Goal: Task Accomplishment & Management: Complete application form

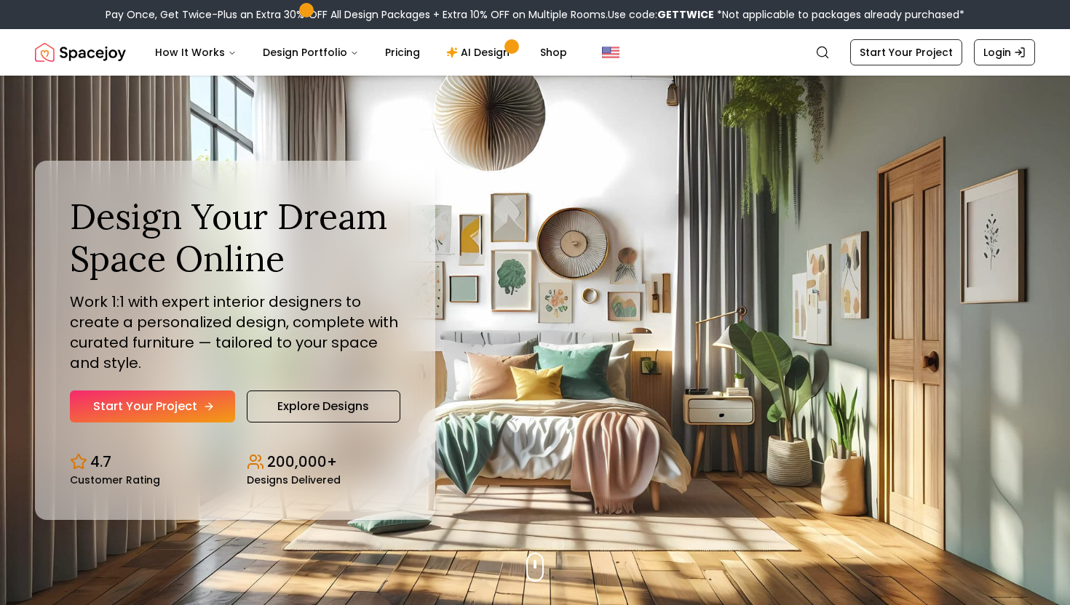
click at [210, 407] on icon "Hero section" at bounding box center [209, 407] width 12 height 12
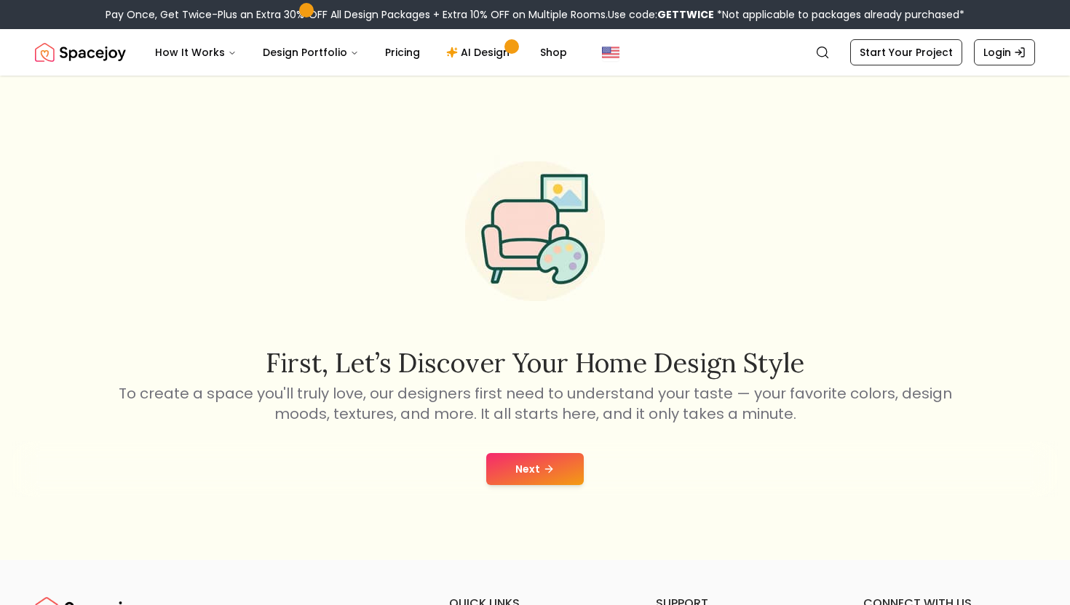
click at [530, 469] on button "Next" at bounding box center [535, 469] width 98 height 32
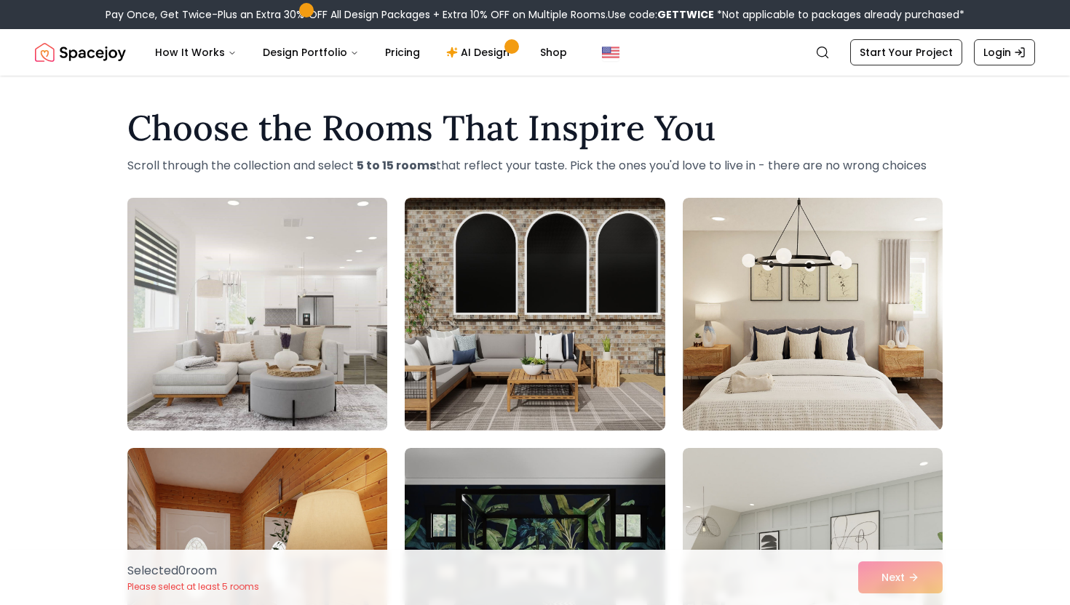
click at [229, 331] on img at bounding box center [257, 314] width 273 height 244
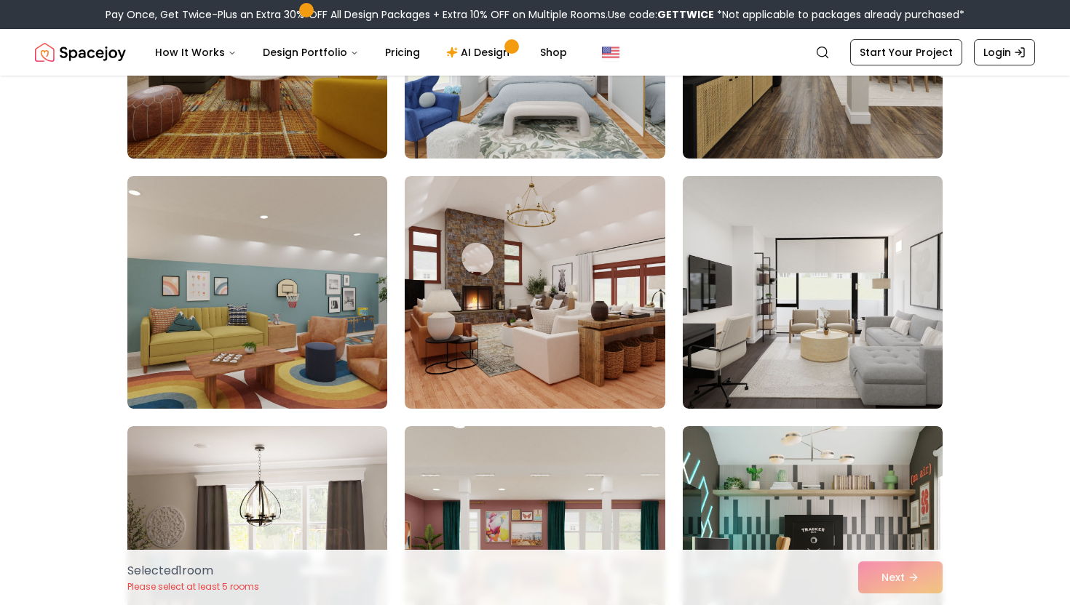
scroll to position [2054, 0]
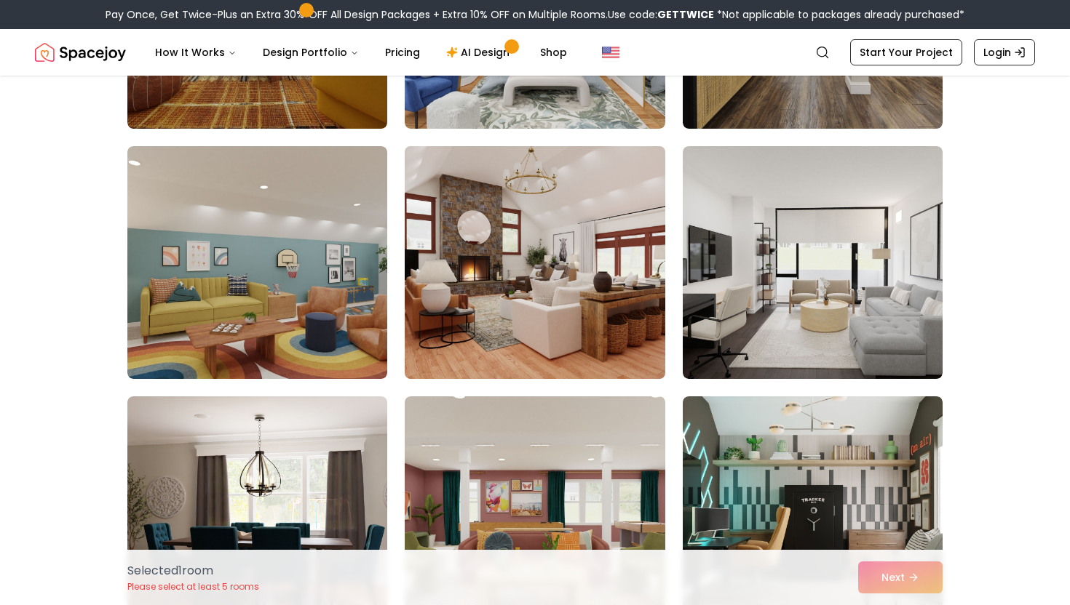
click at [587, 329] on img at bounding box center [534, 262] width 273 height 244
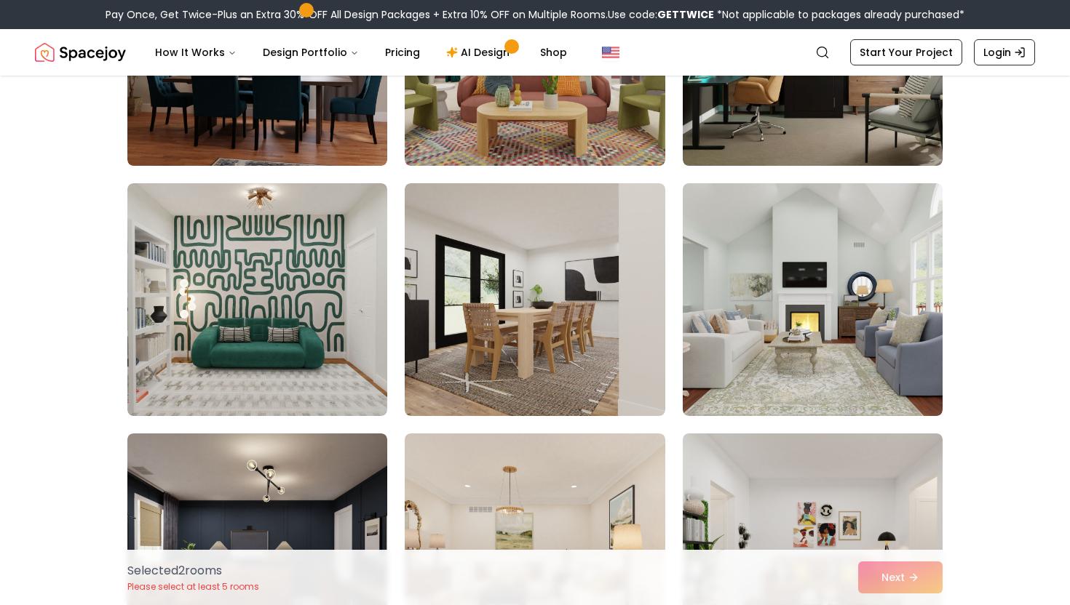
scroll to position [2527, 0]
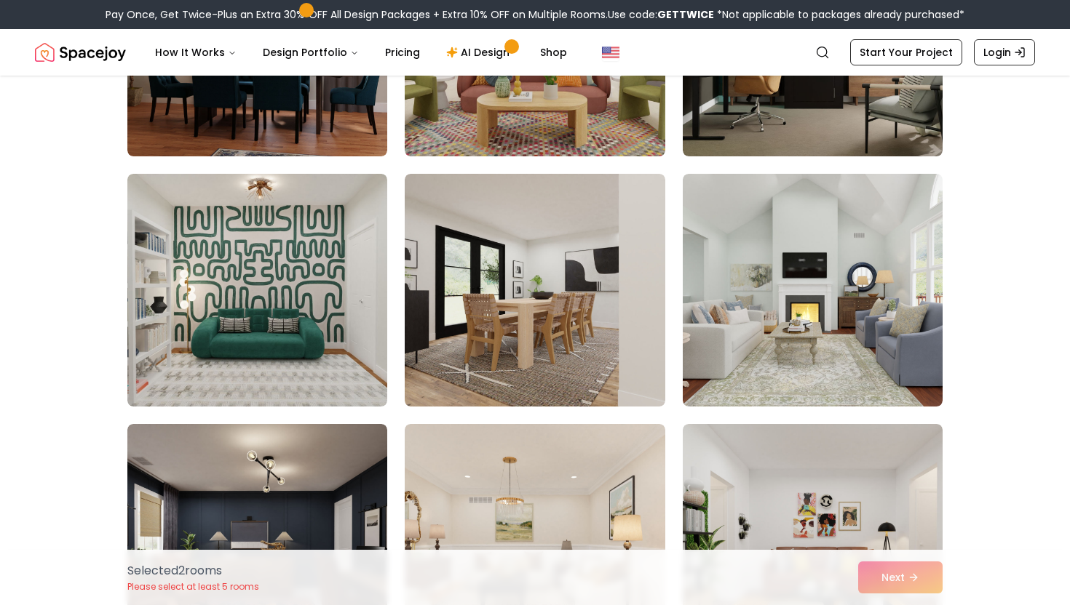
click at [587, 329] on img at bounding box center [535, 290] width 260 height 233
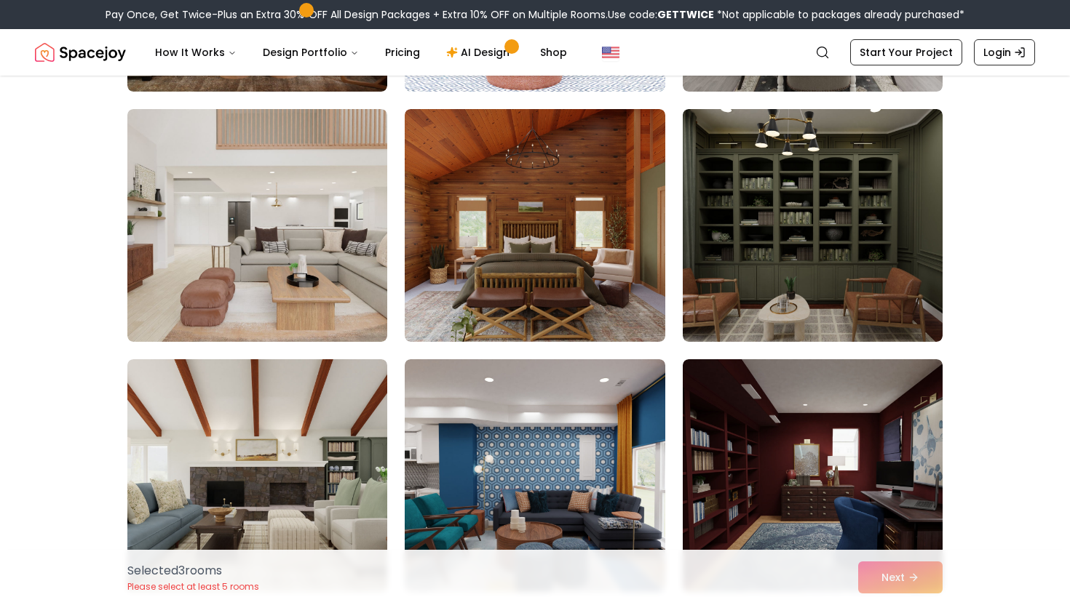
scroll to position [6649, 0]
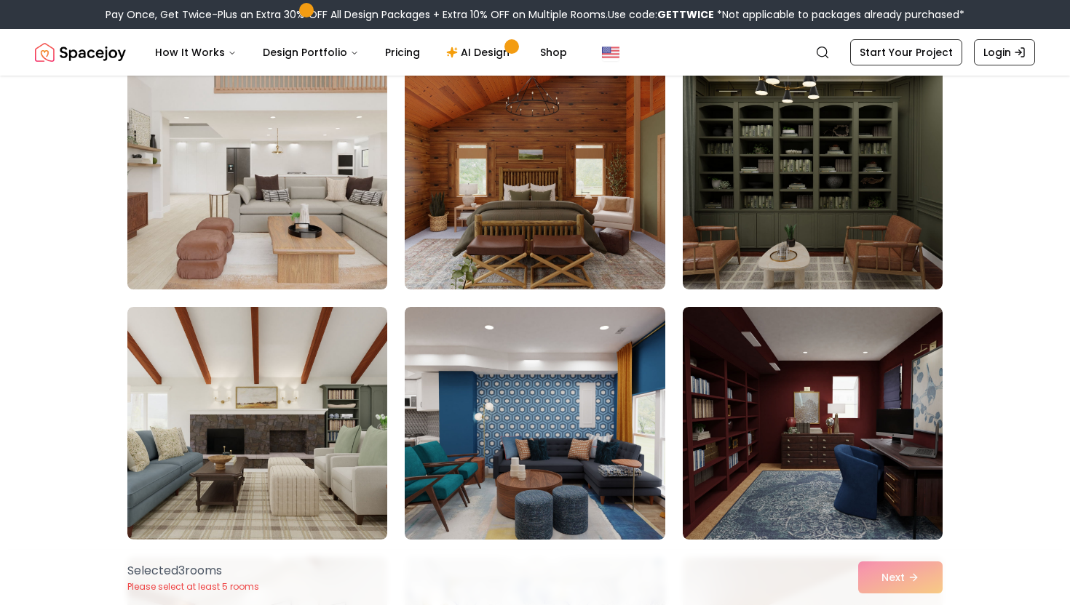
click at [365, 223] on img at bounding box center [257, 173] width 273 height 244
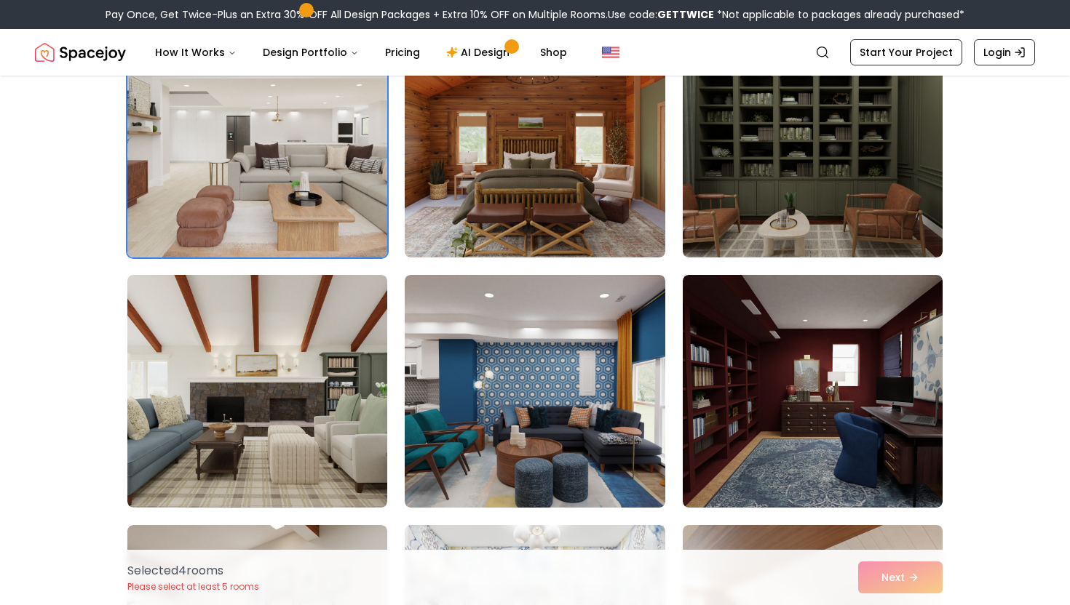
scroll to position [6702, 0]
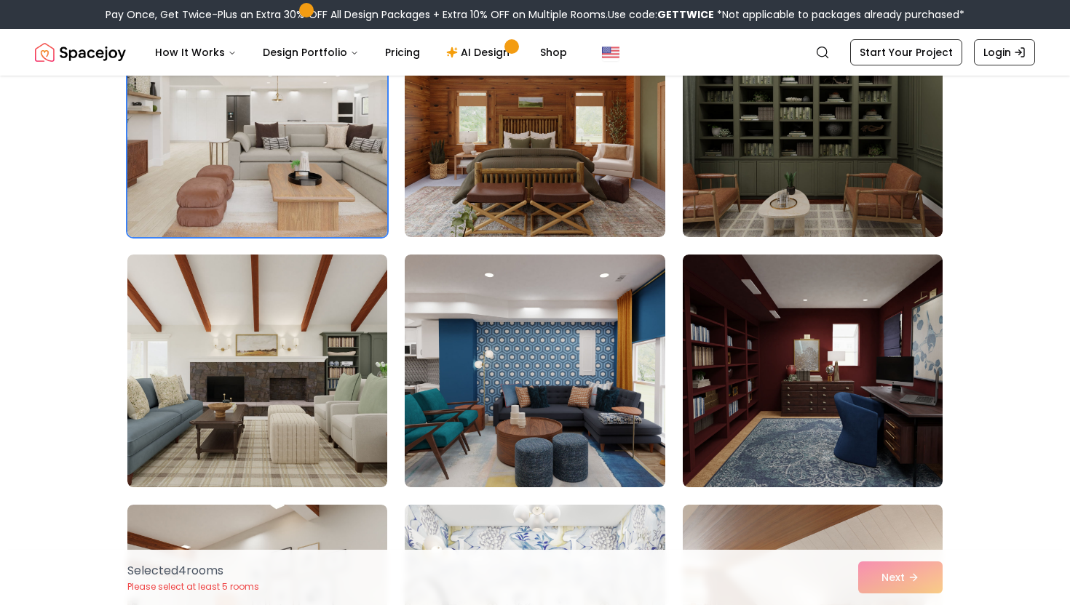
click at [333, 180] on img at bounding box center [257, 121] width 273 height 244
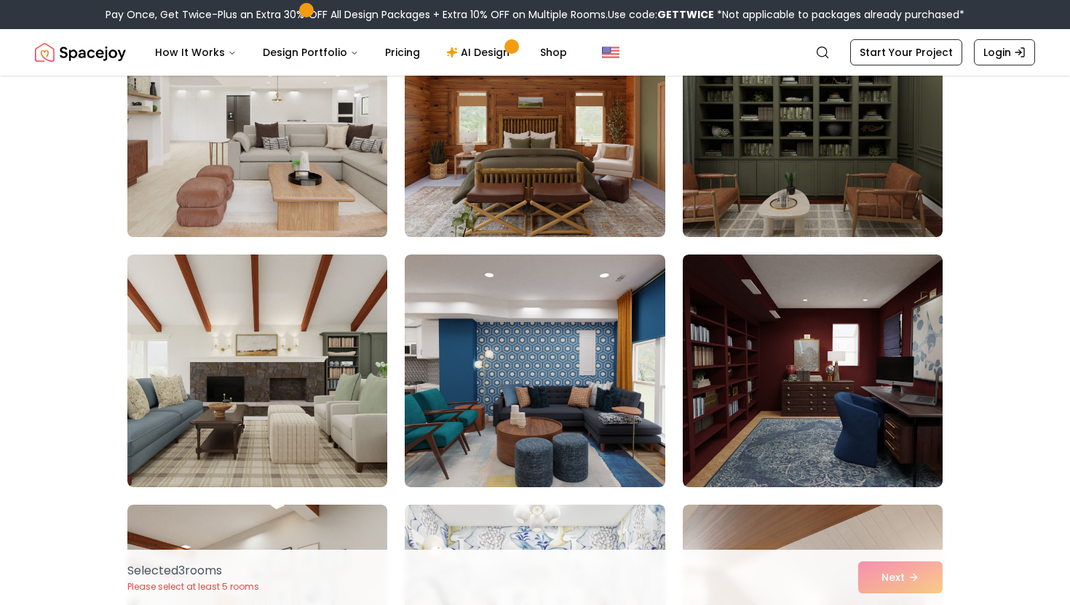
click at [333, 180] on img at bounding box center [257, 121] width 273 height 244
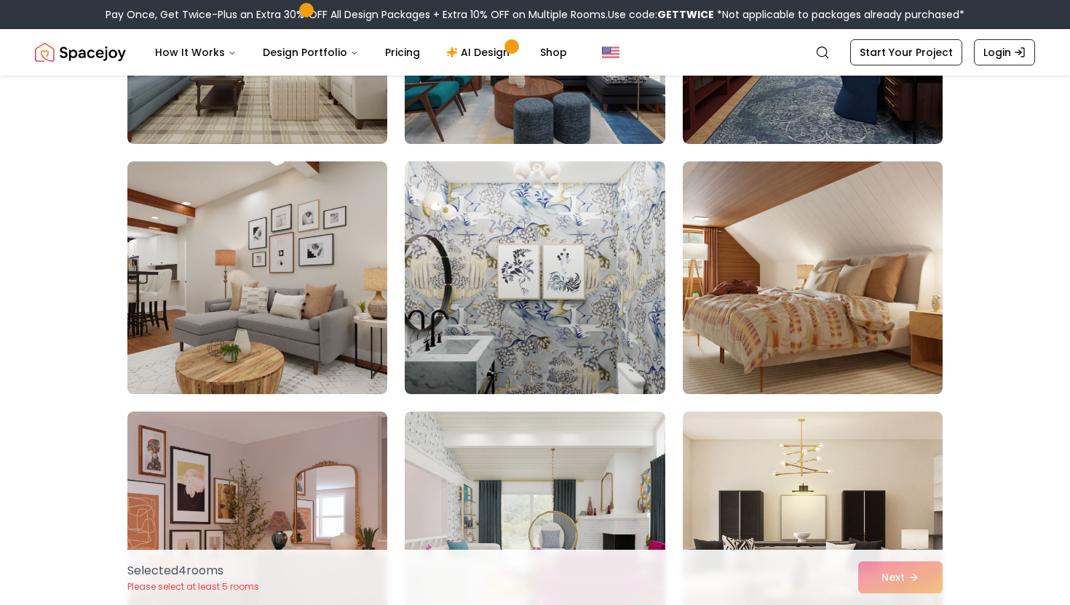
scroll to position [7049, 0]
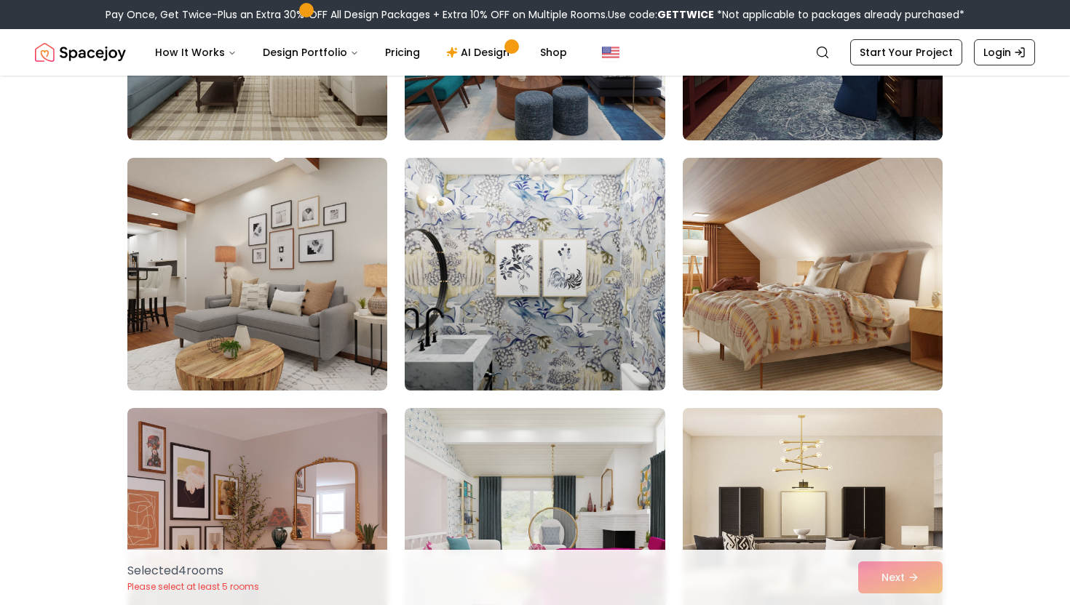
click at [554, 316] on img at bounding box center [534, 274] width 273 height 244
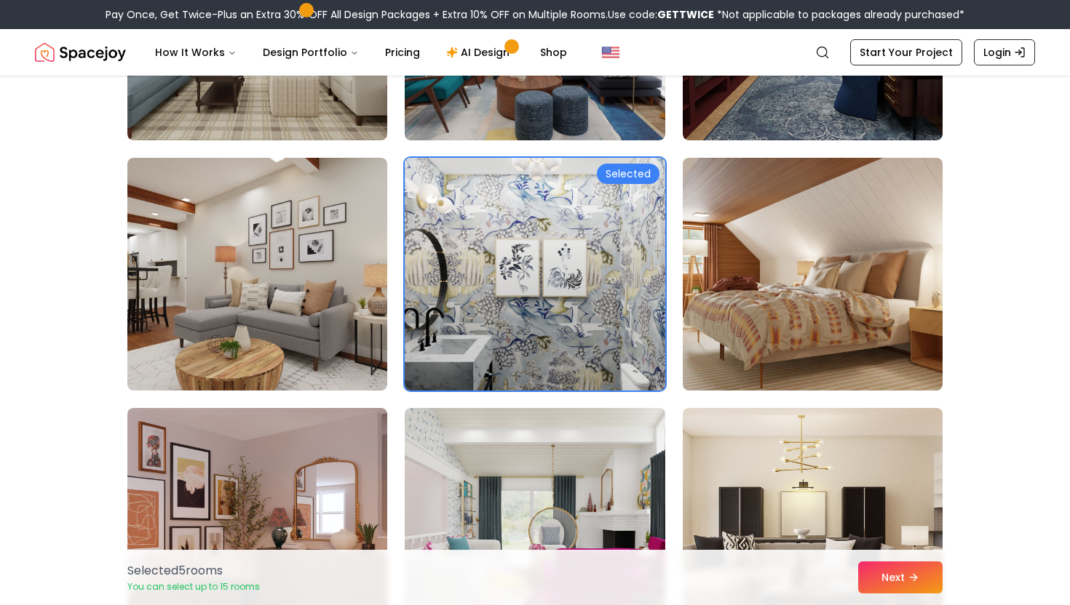
click at [554, 316] on img at bounding box center [534, 274] width 273 height 244
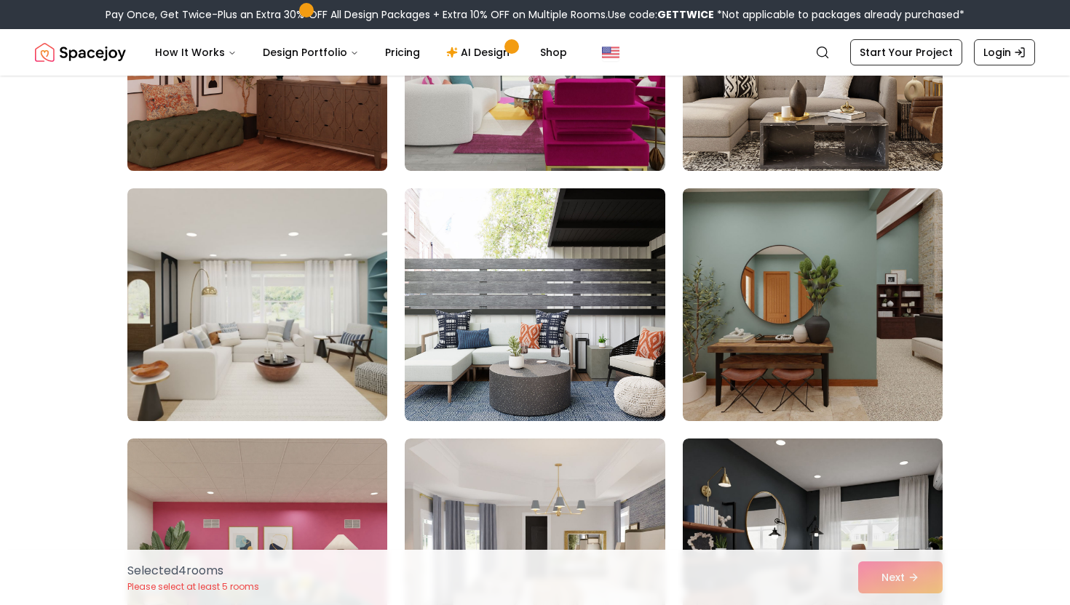
scroll to position [7595, 0]
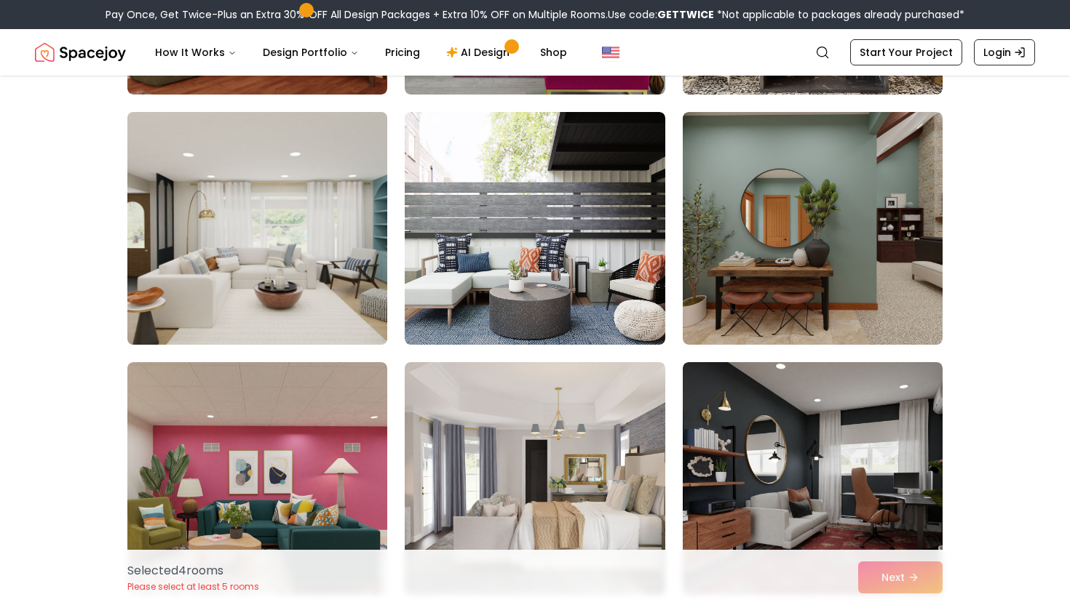
click at [261, 291] on img at bounding box center [257, 228] width 273 height 244
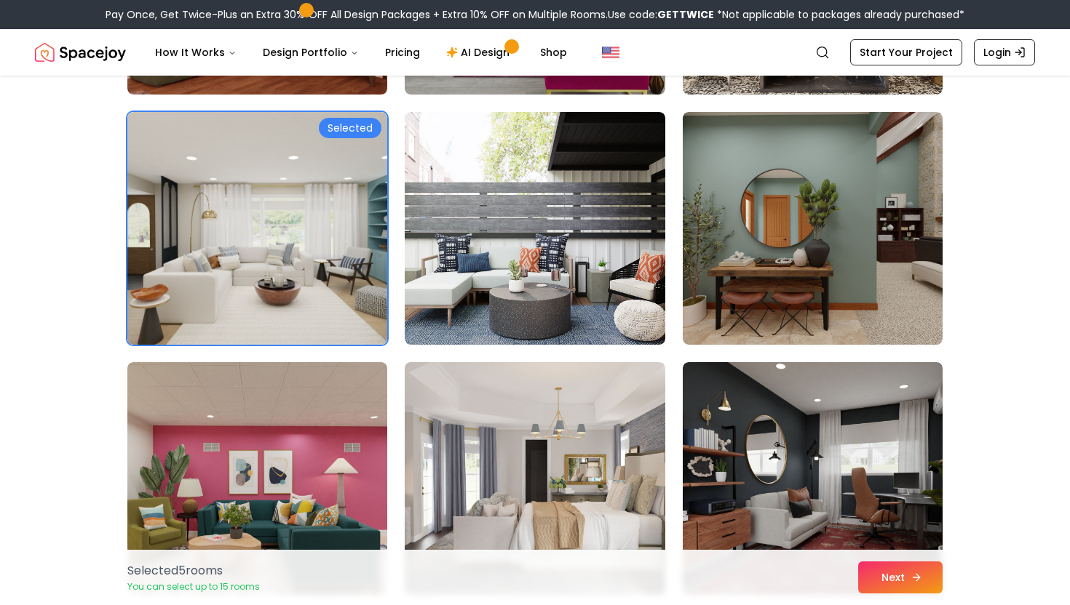
click at [894, 578] on button "Next" at bounding box center [900, 578] width 84 height 32
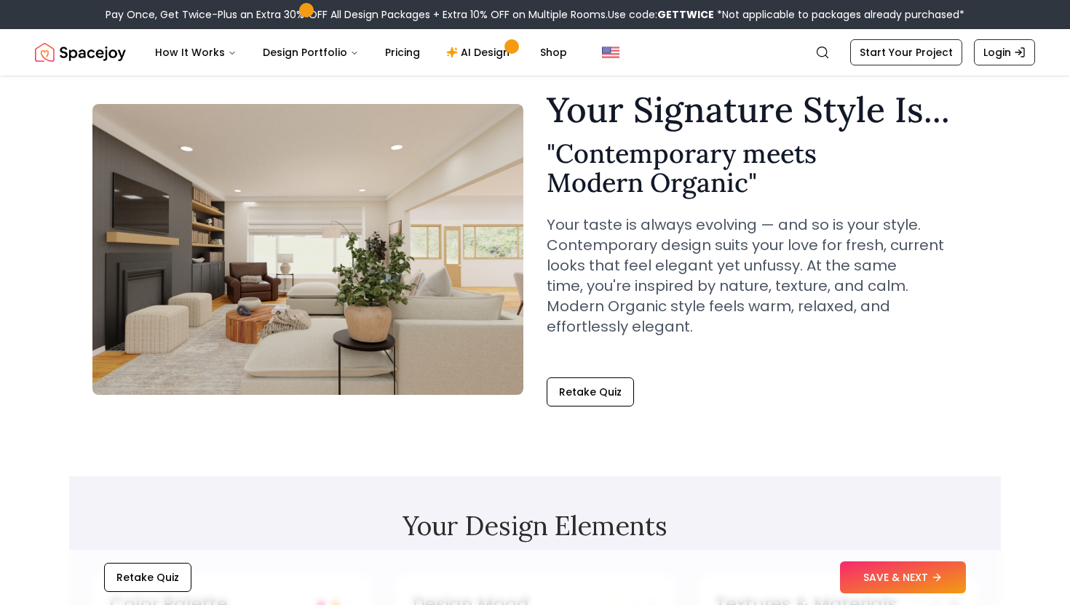
scroll to position [49, 0]
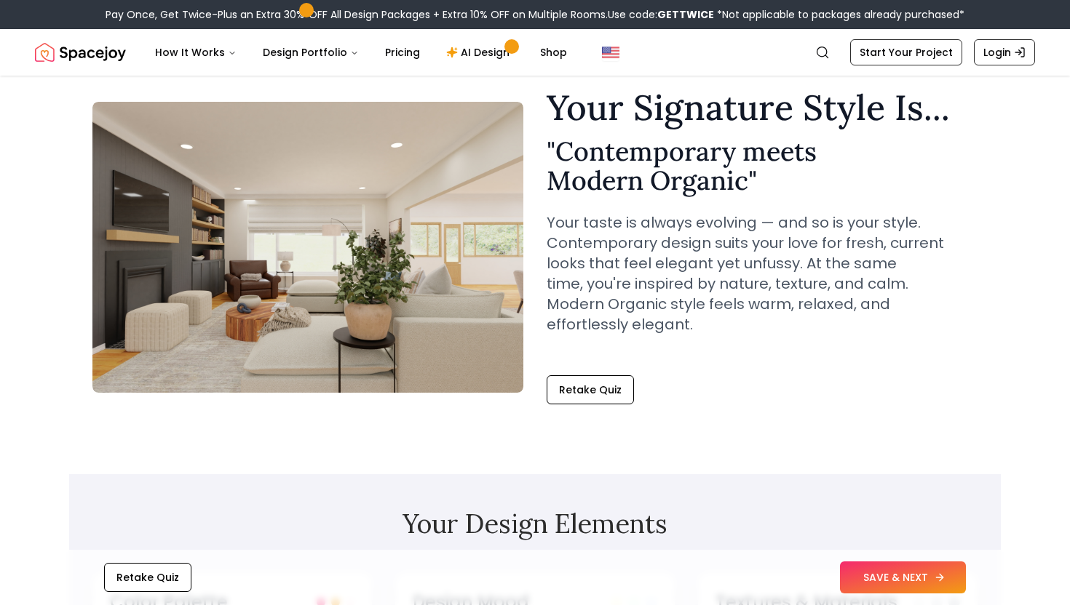
click at [902, 577] on button "SAVE & NEXT" at bounding box center [903, 578] width 126 height 32
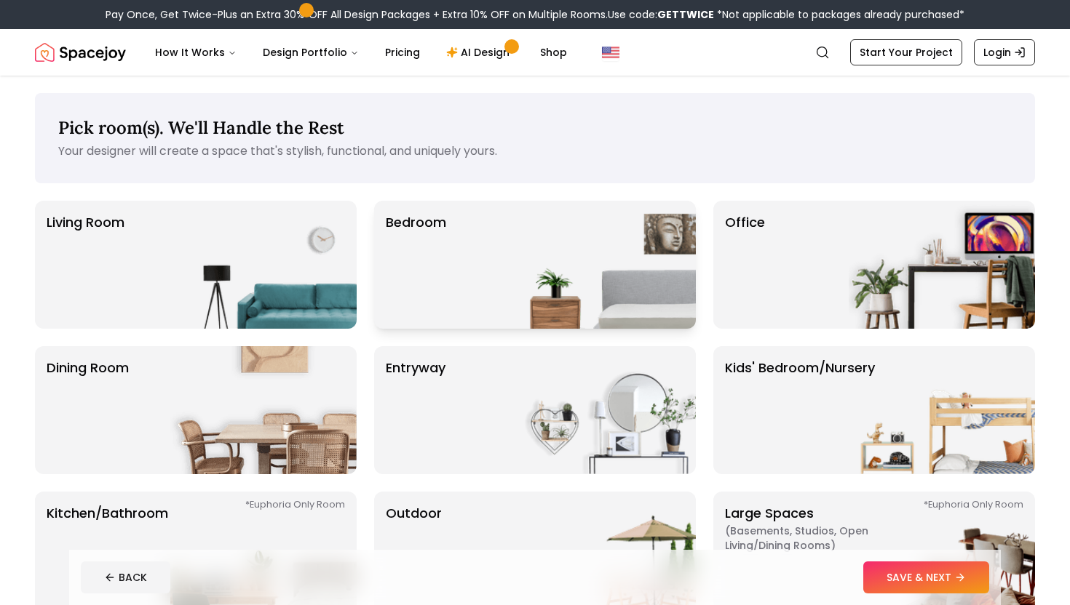
click at [557, 260] on img at bounding box center [602, 265] width 186 height 128
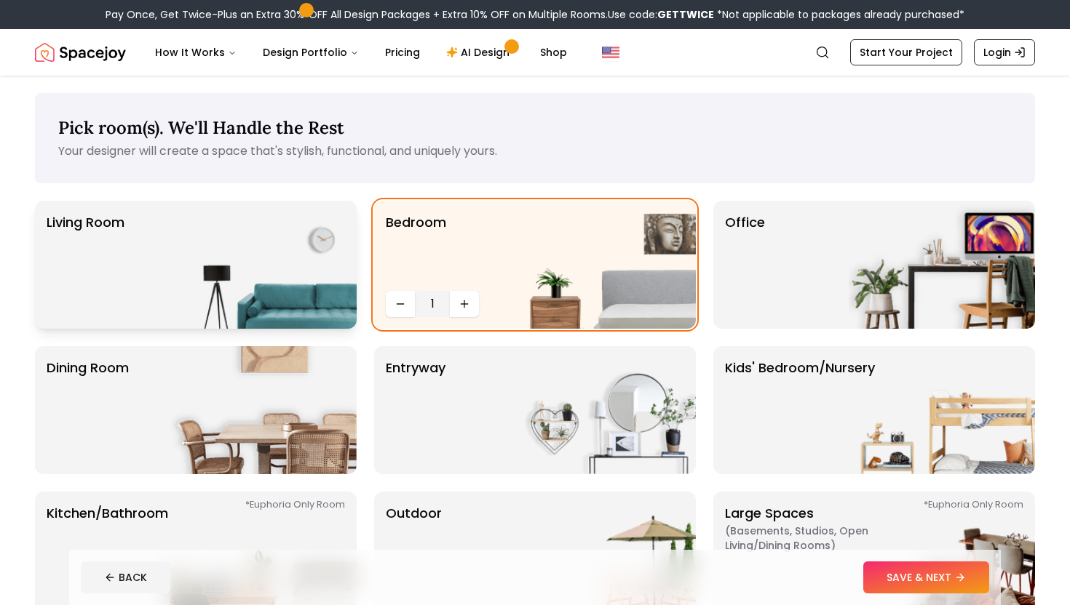
click at [300, 288] on img at bounding box center [263, 265] width 186 height 128
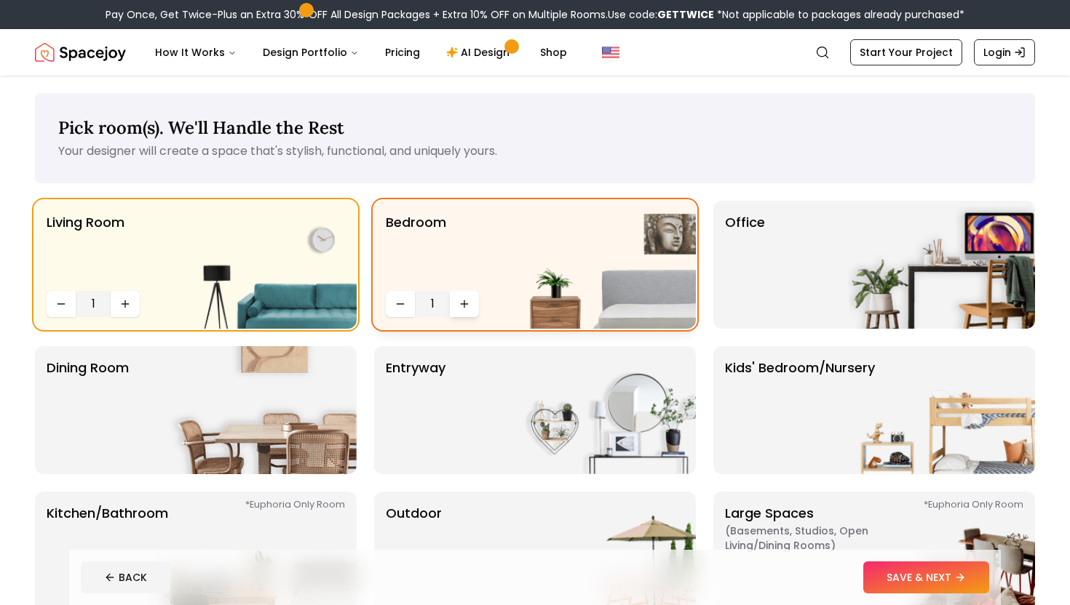
click at [459, 308] on icon "Increase quantity" at bounding box center [464, 304] width 12 height 12
click at [401, 303] on icon "Decrease quantity" at bounding box center [400, 304] width 12 height 12
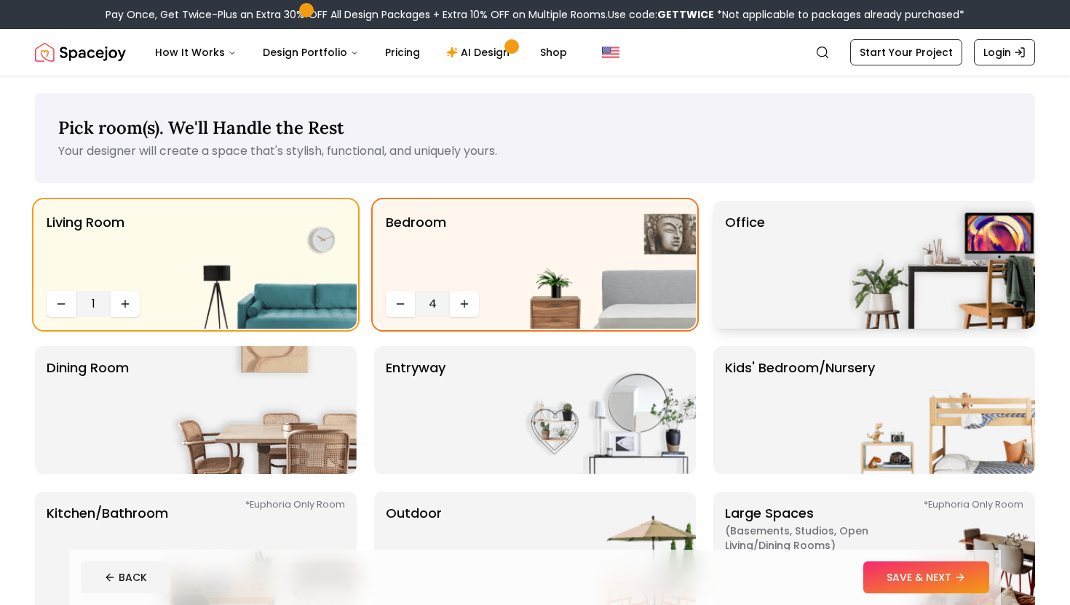
click at [795, 306] on div "Office" at bounding box center [874, 265] width 322 height 128
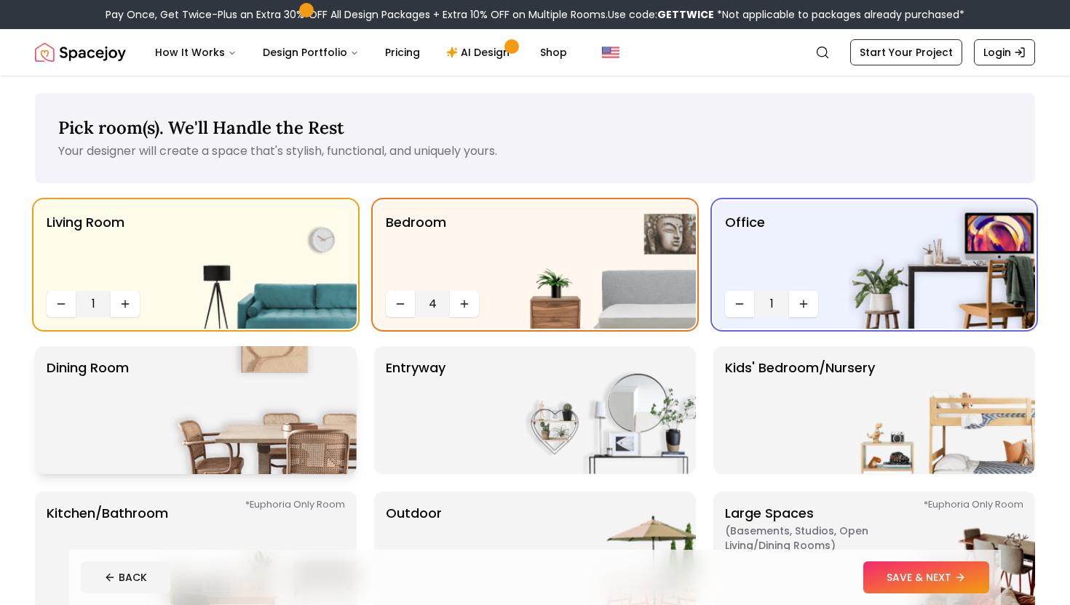
click at [298, 420] on img at bounding box center [263, 410] width 186 height 128
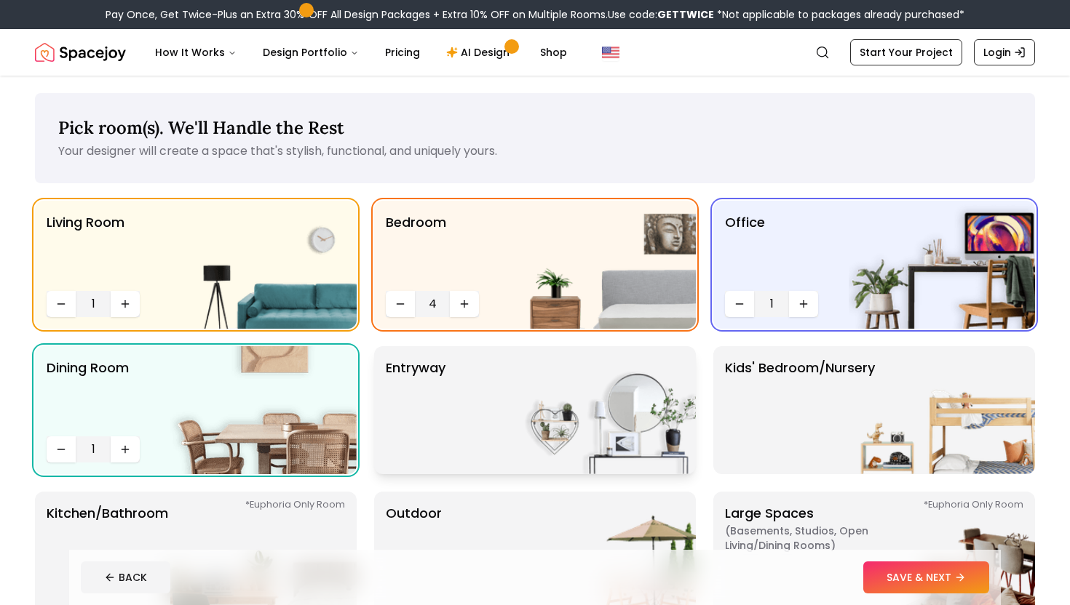
click at [514, 426] on img at bounding box center [602, 410] width 186 height 128
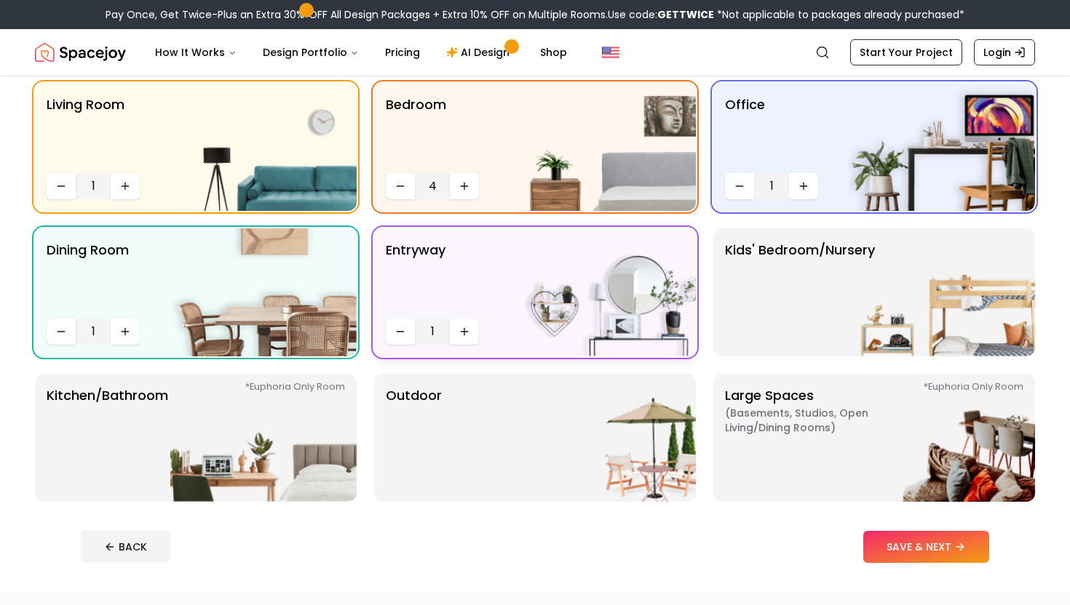
scroll to position [125, 0]
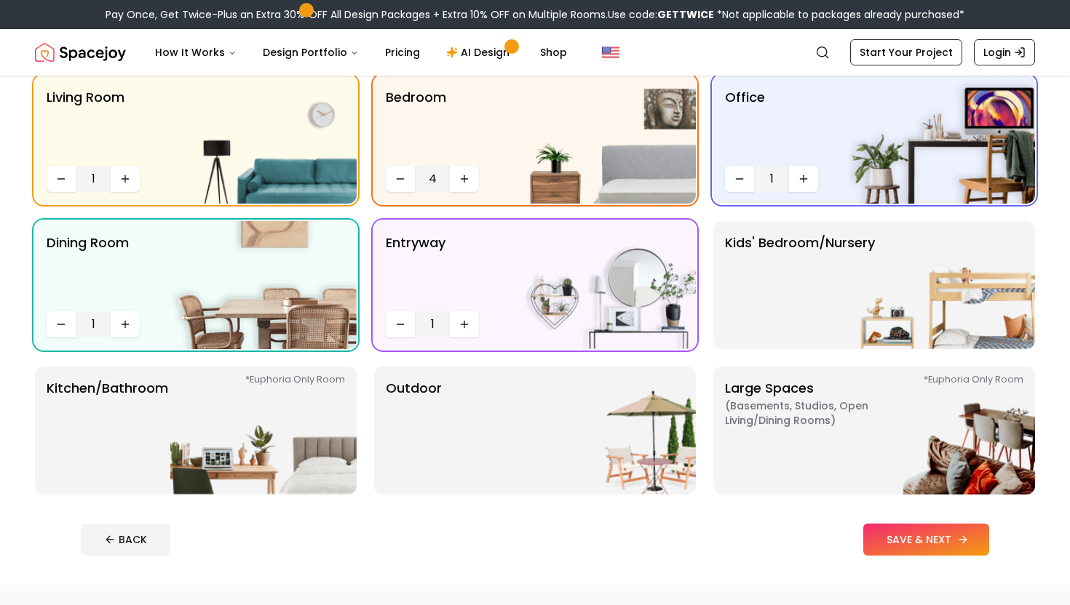
click at [906, 553] on button "SAVE & NEXT" at bounding box center [926, 540] width 126 height 32
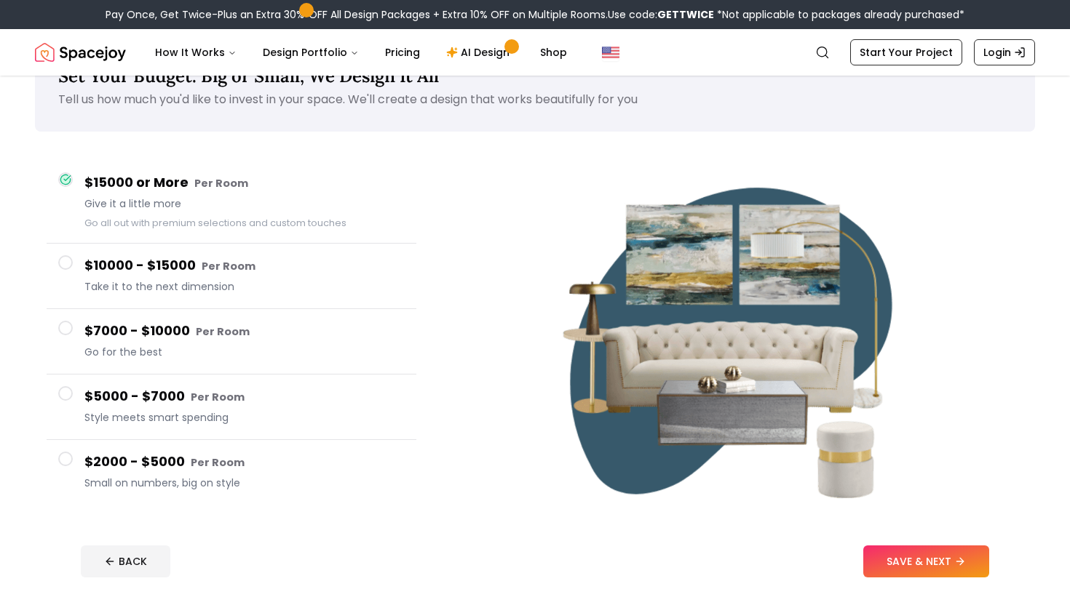
scroll to position [221, 0]
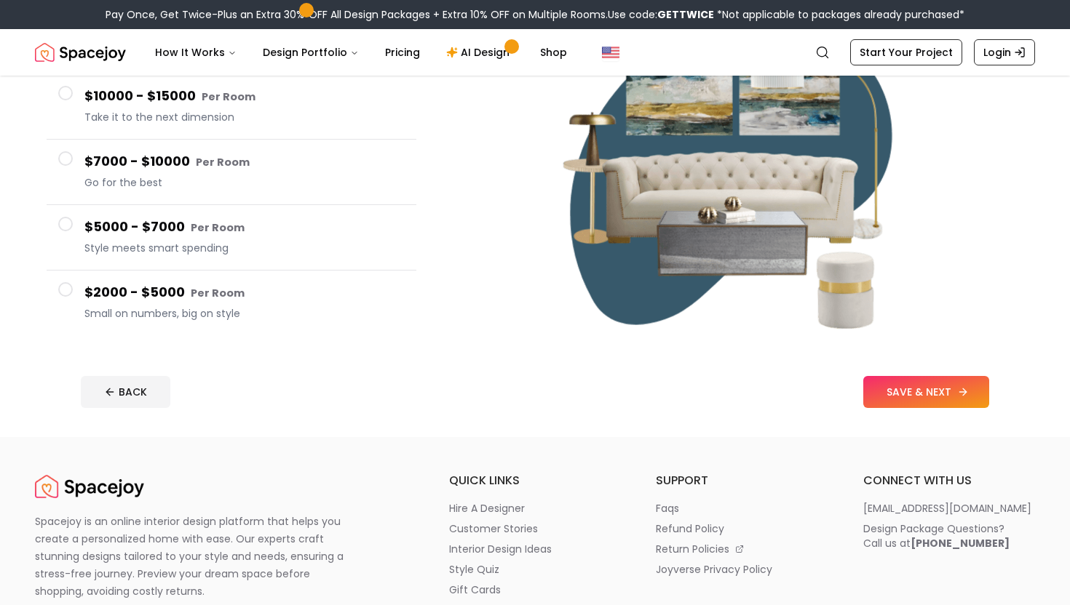
click at [904, 404] on button "SAVE & NEXT" at bounding box center [926, 392] width 126 height 32
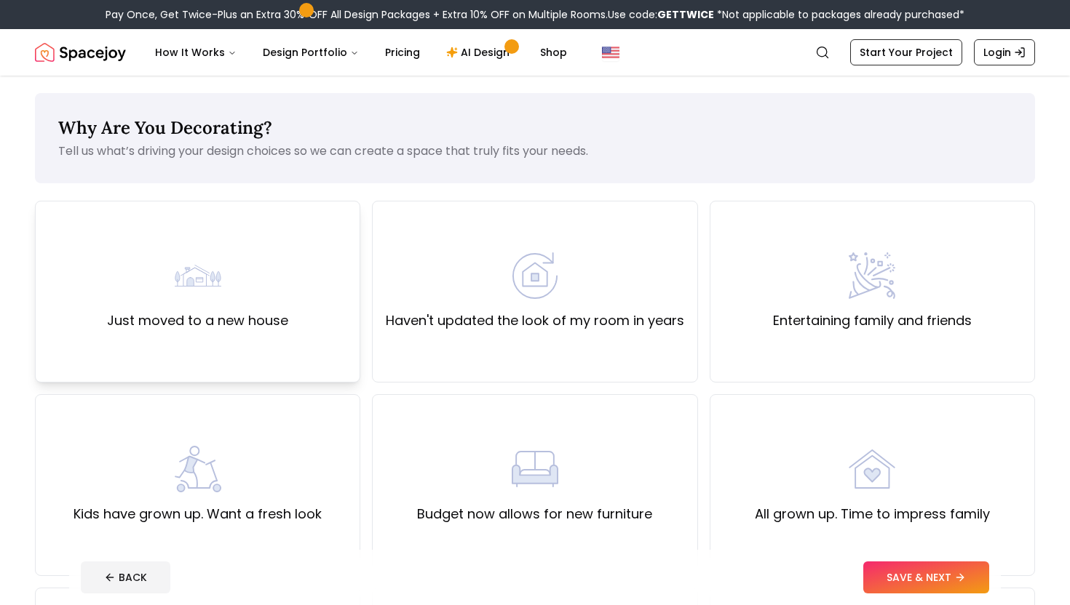
click at [277, 347] on div "Just moved to a new house" at bounding box center [197, 292] width 325 height 182
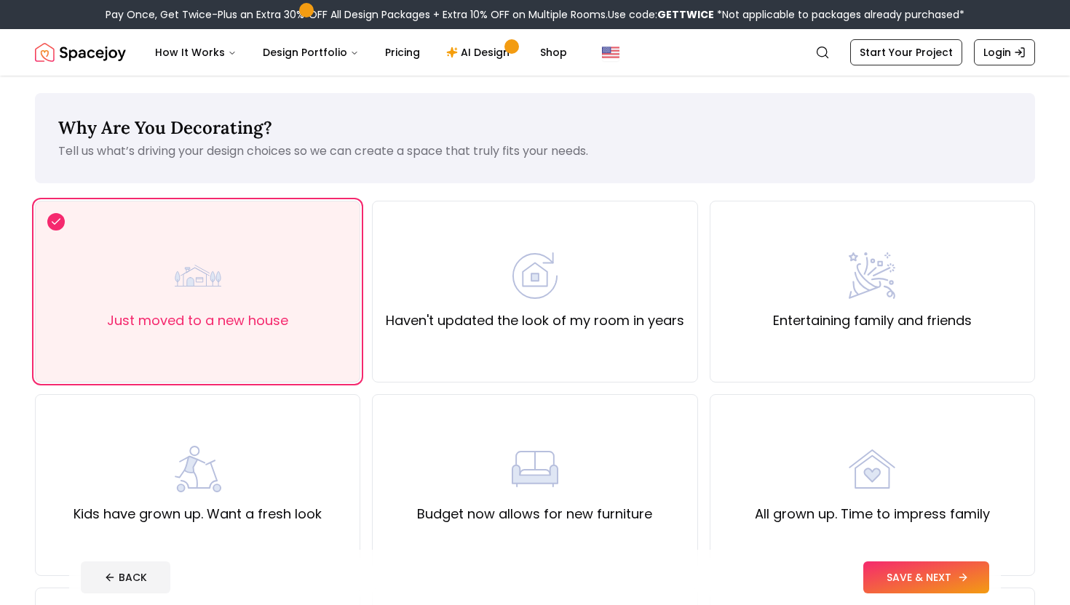
click at [918, 584] on button "SAVE & NEXT" at bounding box center [926, 578] width 126 height 32
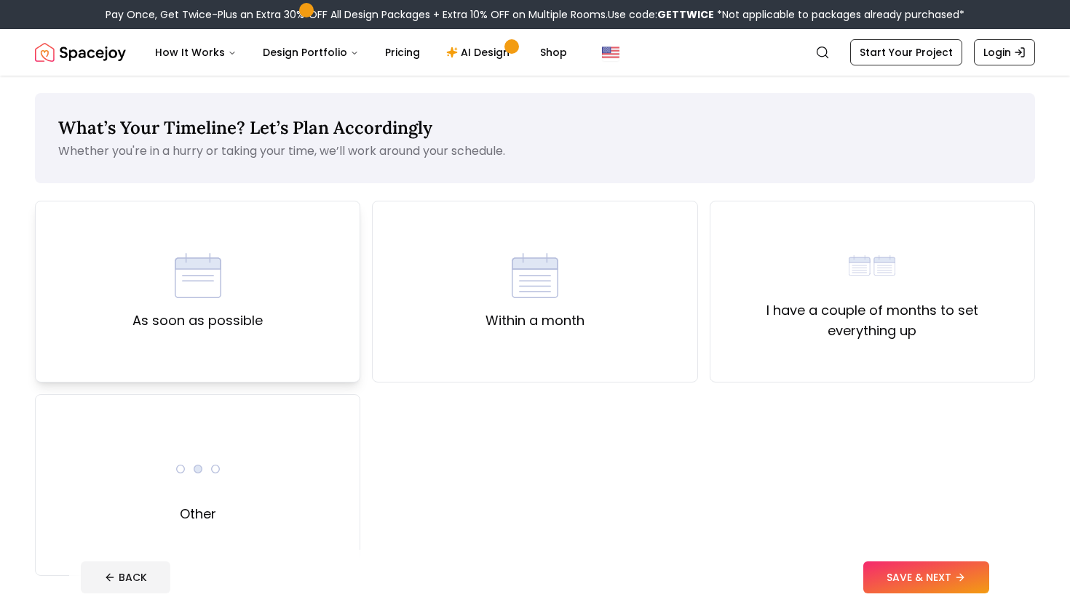
click at [319, 352] on div "As soon as possible" at bounding box center [197, 292] width 325 height 182
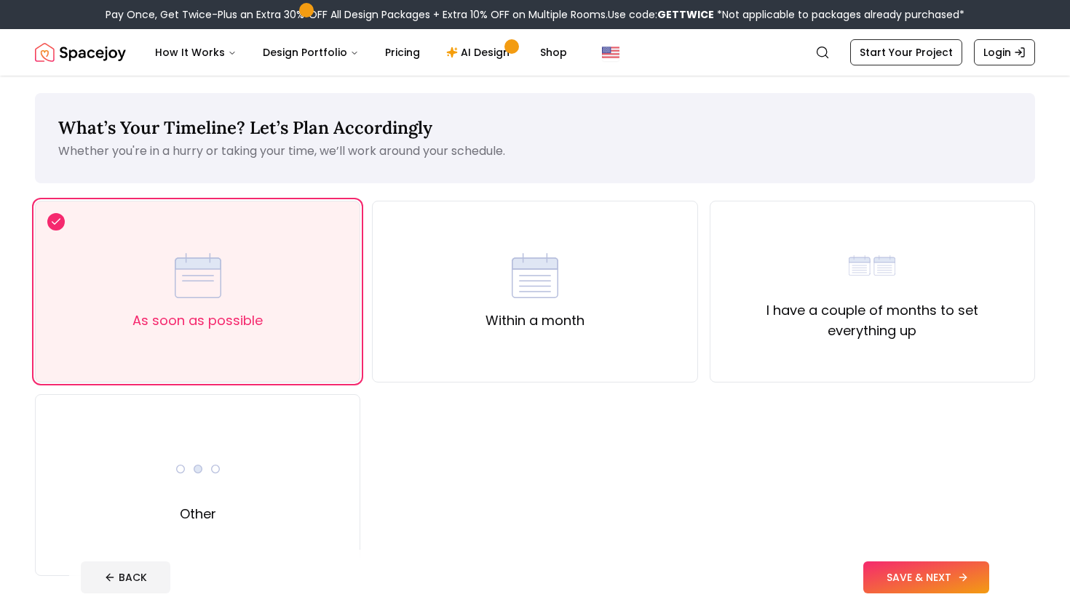
click at [926, 569] on button "SAVE & NEXT" at bounding box center [926, 578] width 126 height 32
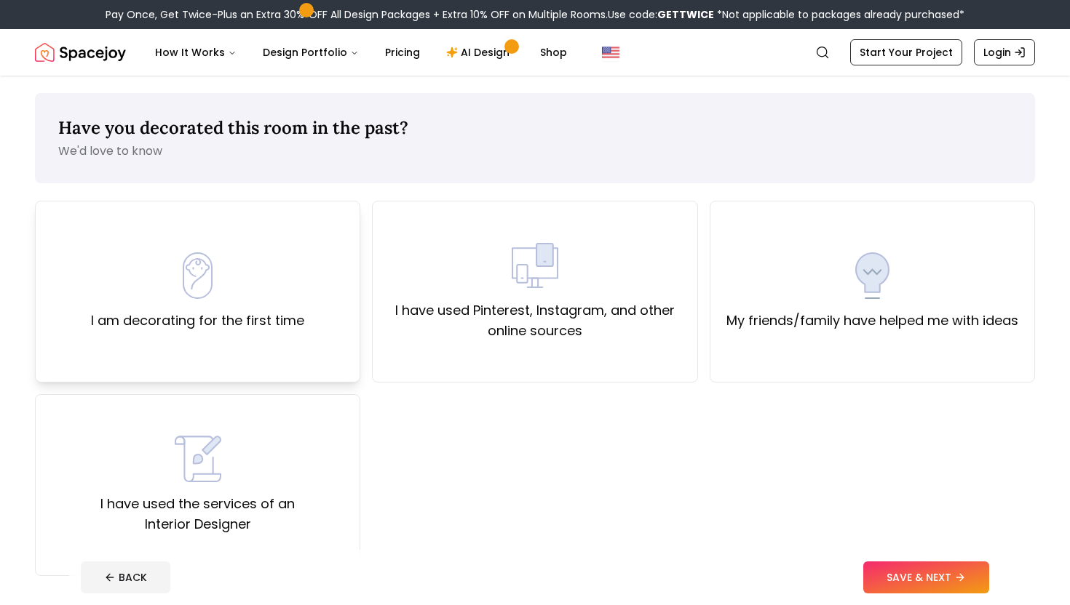
click at [317, 366] on div "I am decorating for the first time" at bounding box center [197, 292] width 325 height 182
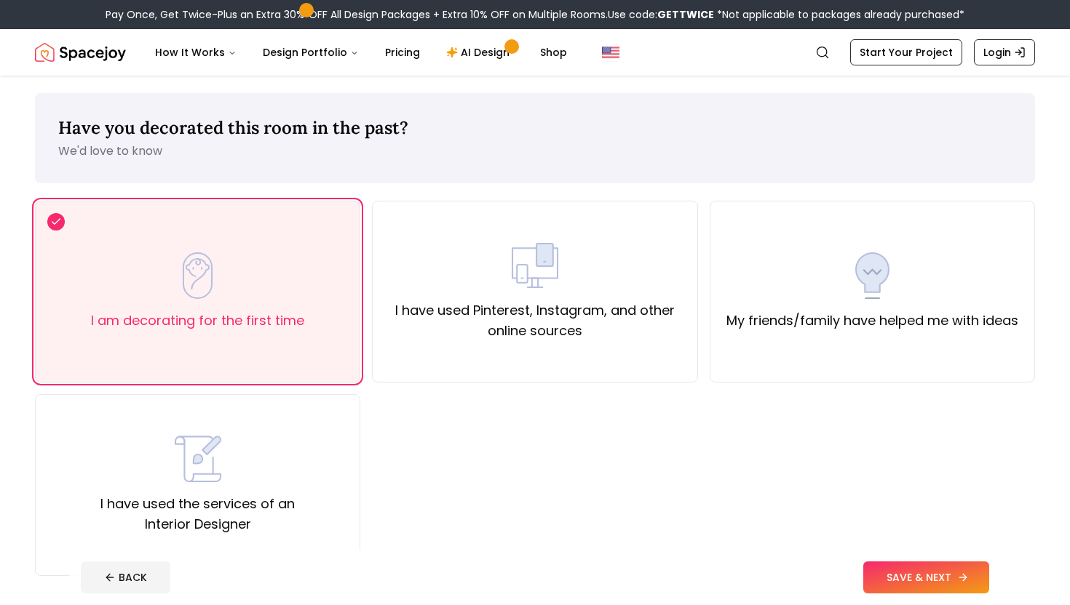
click at [884, 583] on button "SAVE & NEXT" at bounding box center [926, 578] width 126 height 32
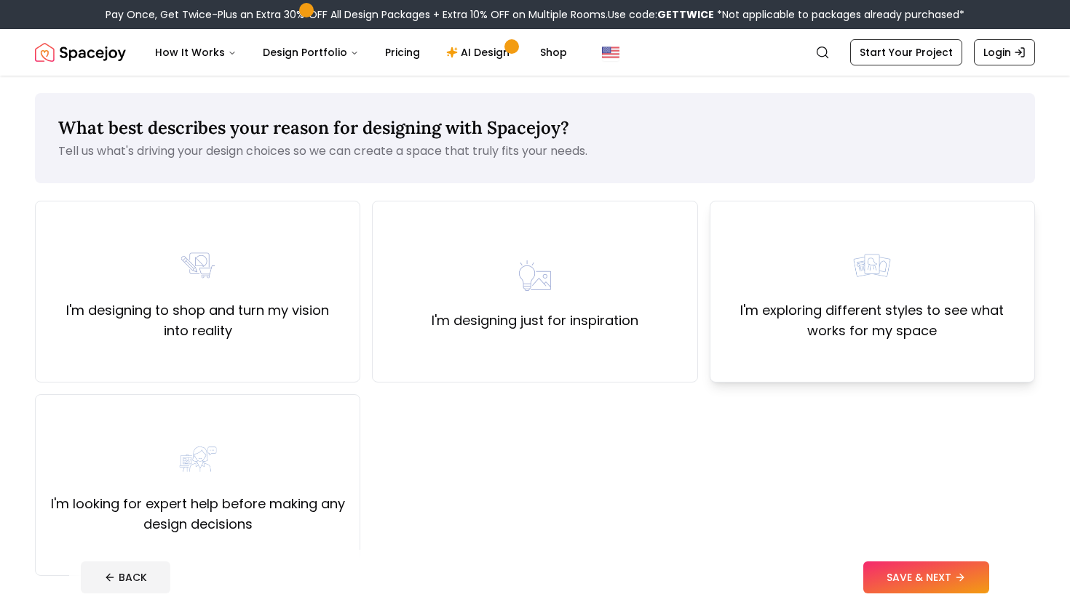
click at [790, 336] on label "I'm exploring different styles to see what works for my space" at bounding box center [872, 321] width 301 height 41
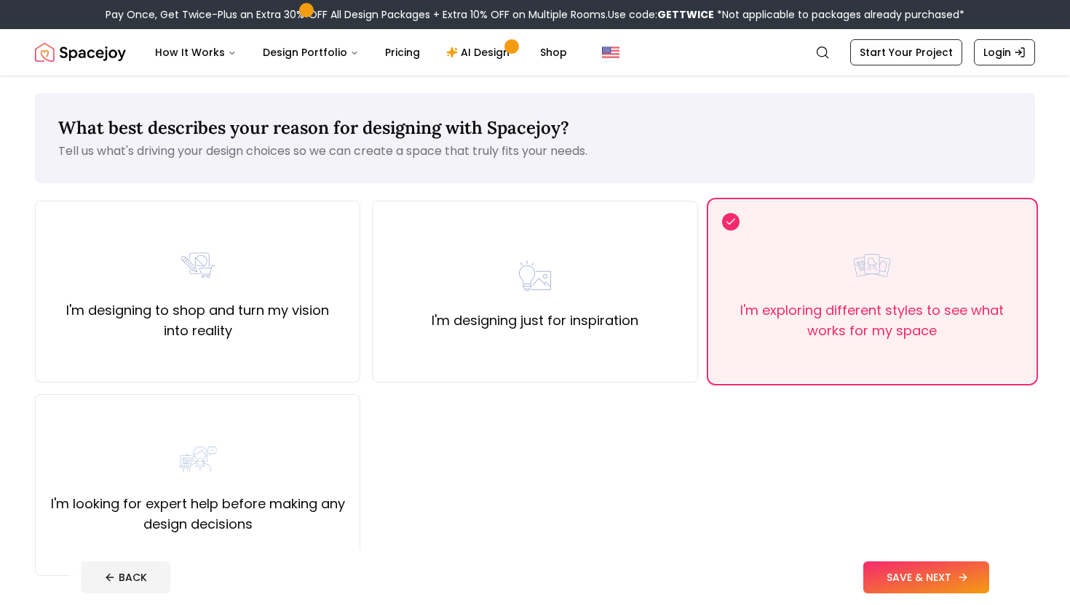
click at [900, 571] on button "SAVE & NEXT" at bounding box center [926, 578] width 126 height 32
